Goal: Task Accomplishment & Management: Manage account settings

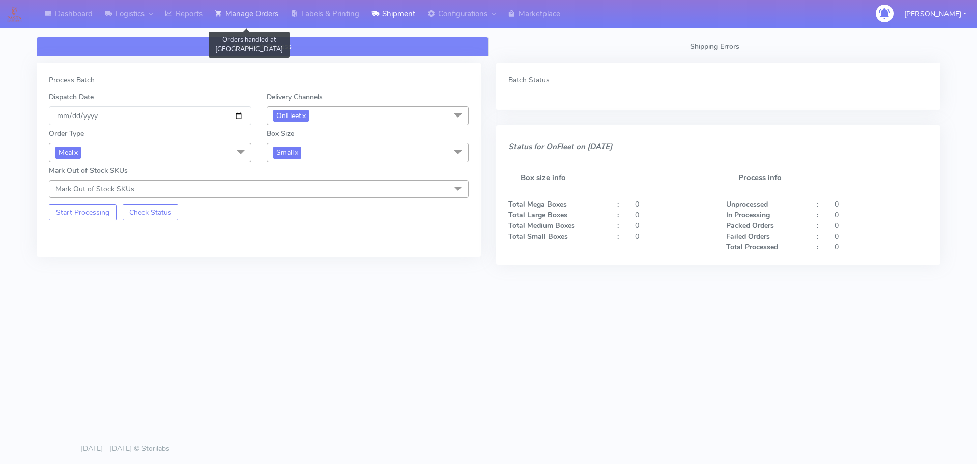
click at [248, 16] on link "Manage Orders" at bounding box center [247, 14] width 76 height 28
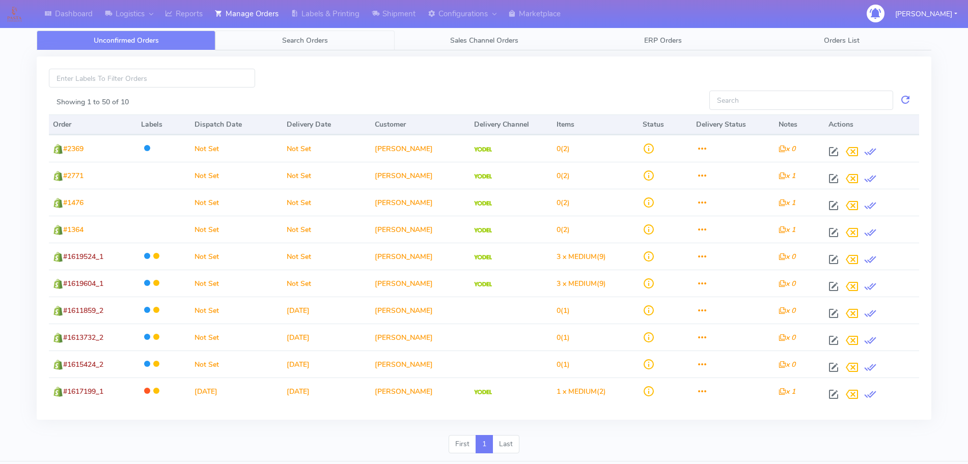
click at [365, 45] on link "Search Orders" at bounding box center [304, 41] width 179 height 20
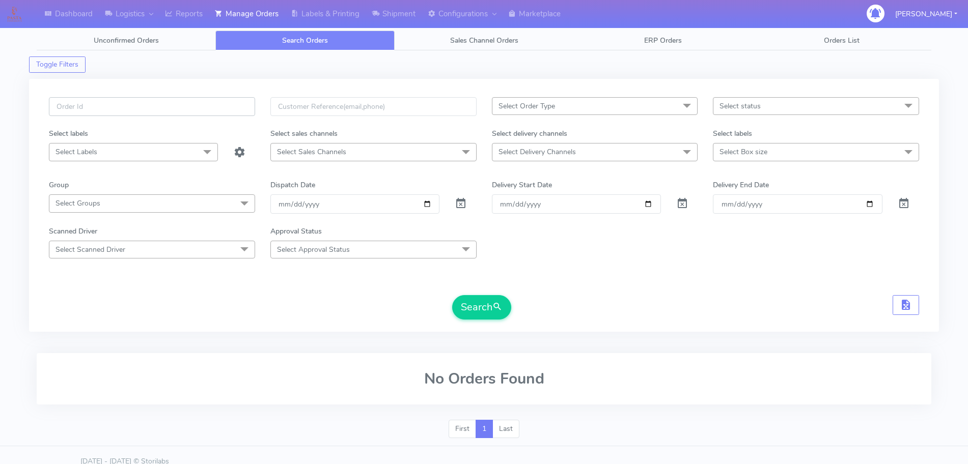
click at [143, 115] on input "text" at bounding box center [152, 106] width 206 height 19
paste input "#1618423"
type input "#1618423"
click at [461, 202] on span at bounding box center [461, 206] width 12 height 10
click at [493, 313] on span "submit" at bounding box center [497, 307] width 10 height 14
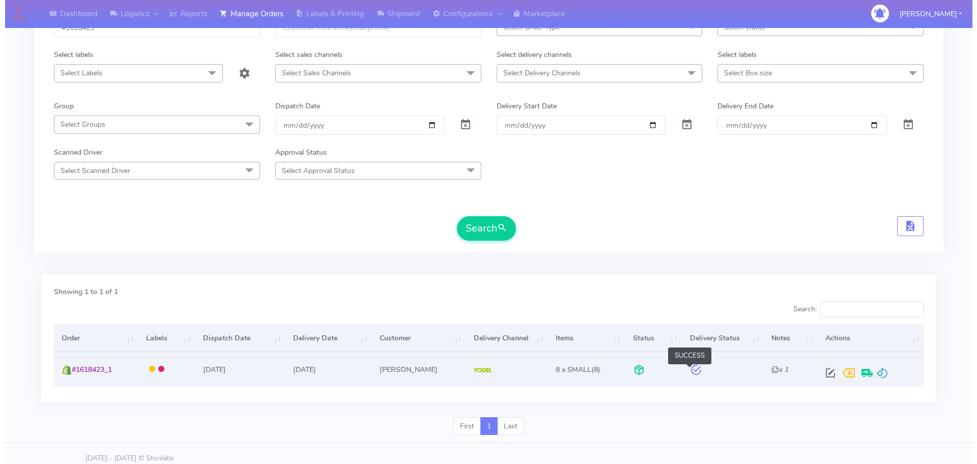
scroll to position [89, 0]
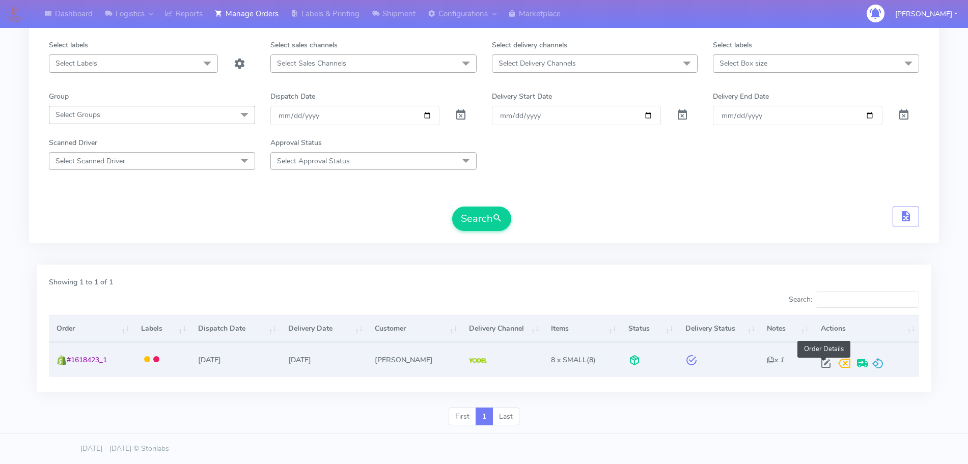
click at [821, 364] on span at bounding box center [826, 366] width 18 height 10
select select "5"
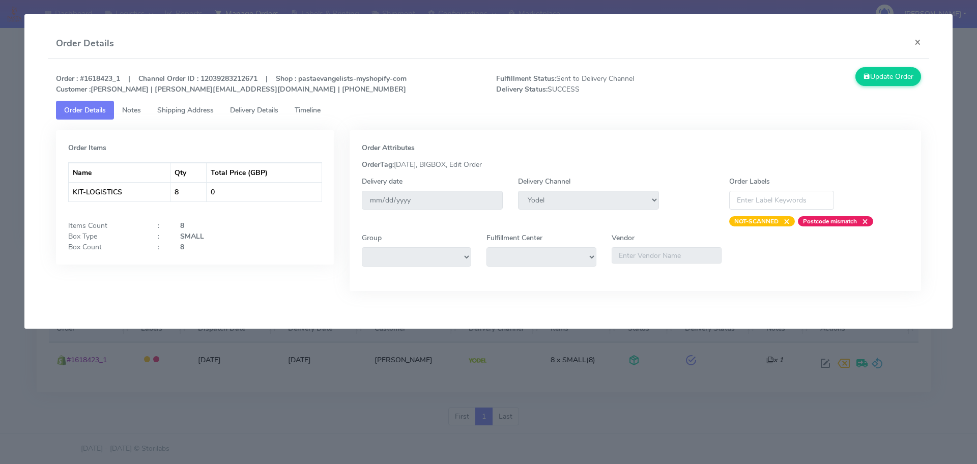
click at [278, 112] on span "Delivery Details" at bounding box center [254, 110] width 48 height 10
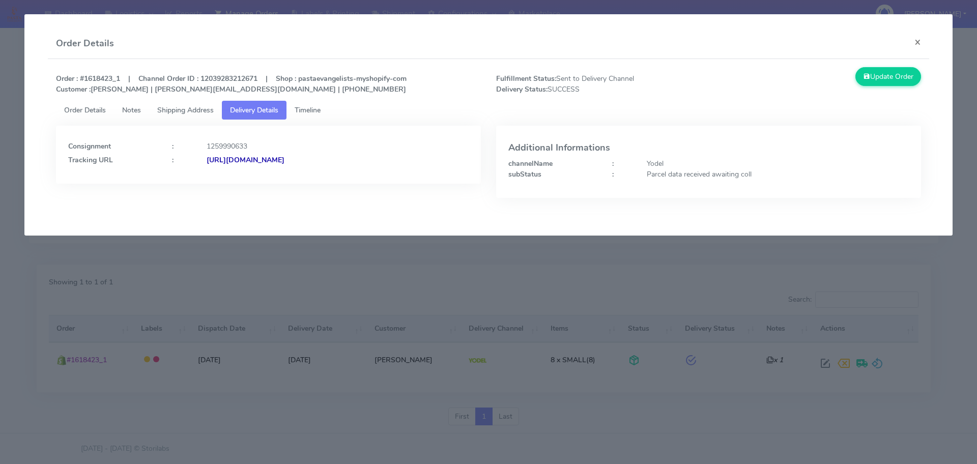
click at [199, 112] on span "Shipping Address" at bounding box center [185, 110] width 57 height 10
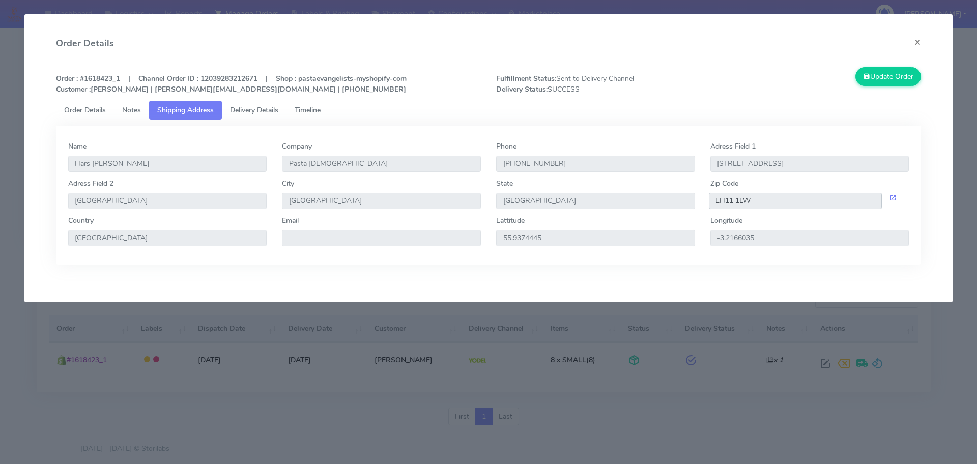
drag, startPoint x: 755, startPoint y: 198, endPoint x: 688, endPoint y: 195, distance: 66.8
click at [688, 195] on div "[GEOGRAPHIC_DATA] 2 [GEOGRAPHIC_DATA] [GEOGRAPHIC_DATA] [GEOGRAPHIC_DATA] Zip C…" at bounding box center [489, 196] width 857 height 37
click at [321, 110] on span "Timeline" at bounding box center [308, 110] width 26 height 10
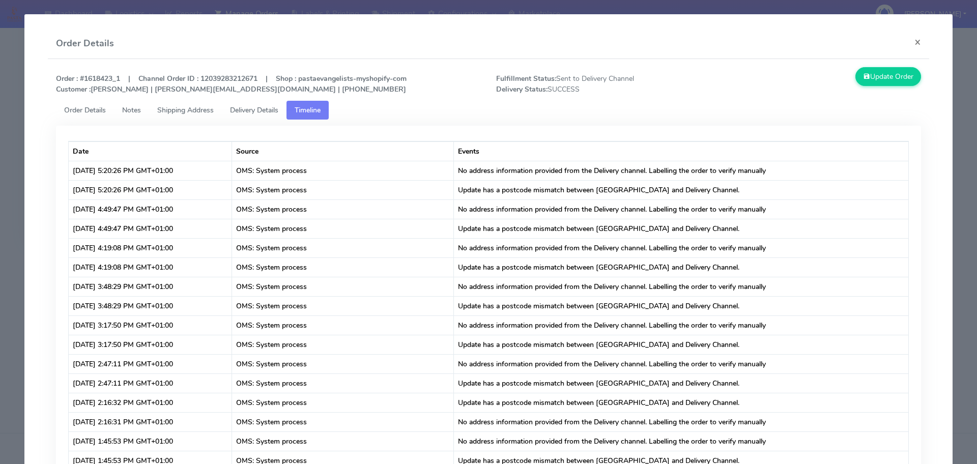
click at [261, 110] on span "Delivery Details" at bounding box center [254, 110] width 48 height 10
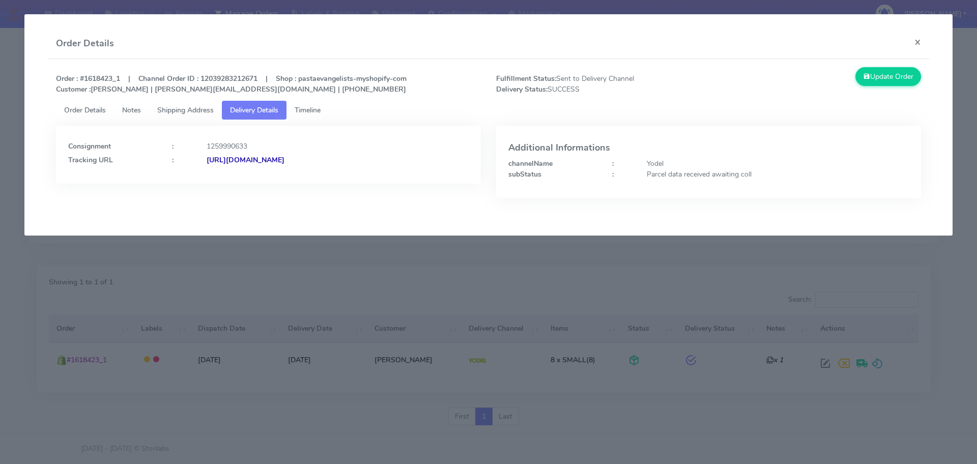
click at [285, 157] on strong "[URL][DOMAIN_NAME]" at bounding box center [246, 160] width 78 height 10
